Goal: Task Accomplishment & Management: Use online tool/utility

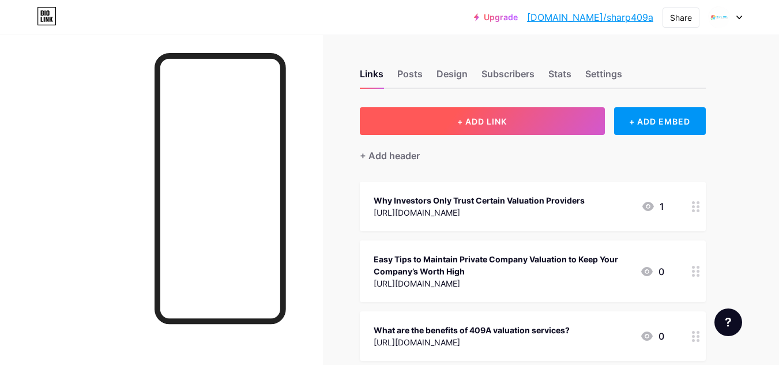
click at [500, 124] on span "+ ADD LINK" at bounding box center [482, 121] width 50 height 10
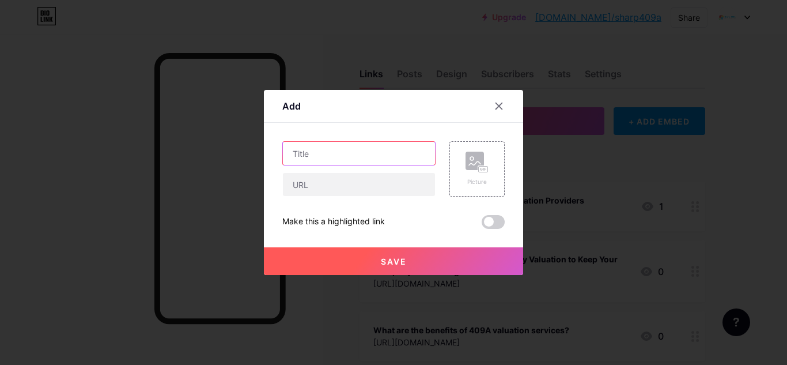
click at [341, 151] on input "text" at bounding box center [359, 153] width 152 height 23
paste input "Revealing True Company Worth: How Experts Make Business Valuation Clear"
type input "Revealing True Company Worth: How Experts Make Business Valuation Clear"
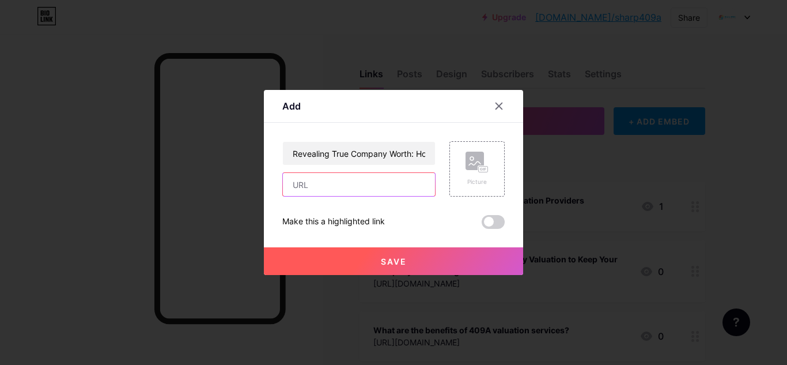
click at [404, 181] on input "text" at bounding box center [359, 184] width 152 height 23
paste input "[URL][DOMAIN_NAME]"
type input "[URL][DOMAIN_NAME]"
click at [488, 218] on span at bounding box center [493, 222] width 23 height 14
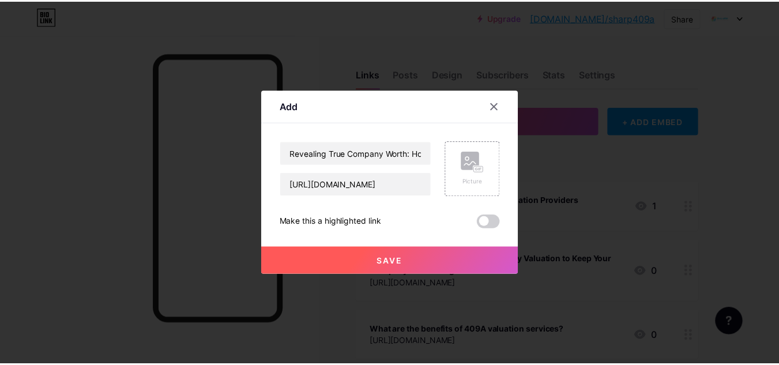
scroll to position [0, 0]
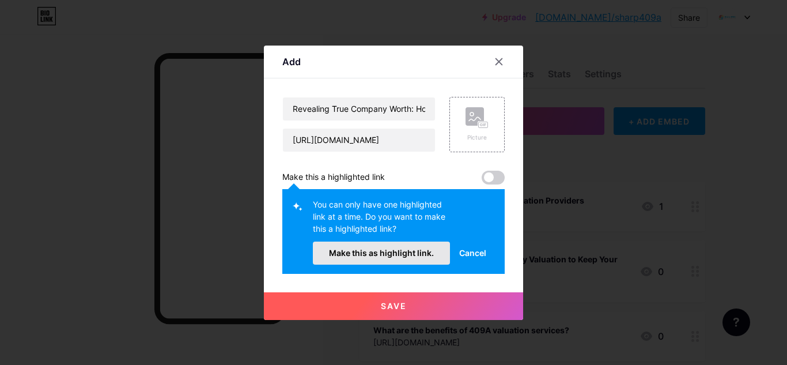
click at [422, 258] on button "Make this as highlight link." at bounding box center [381, 252] width 137 height 23
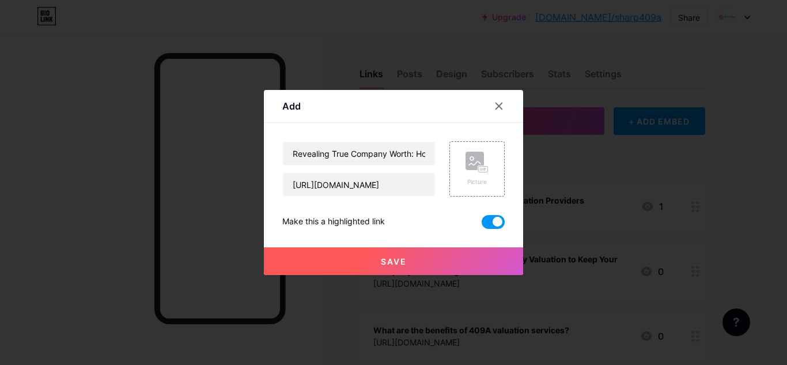
click at [424, 262] on button "Save" at bounding box center [393, 261] width 259 height 28
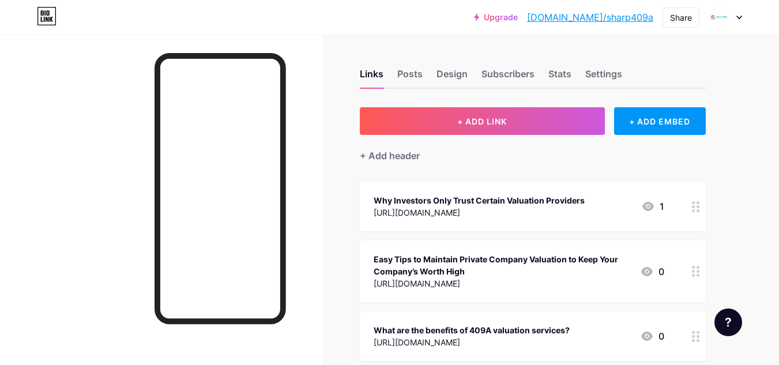
click at [594, 16] on link "[DOMAIN_NAME]/sharp409a" at bounding box center [590, 17] width 126 height 14
